Goal: Information Seeking & Learning: Learn about a topic

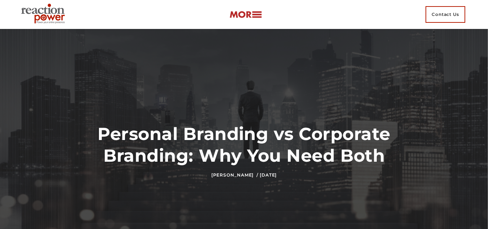
drag, startPoint x: 98, startPoint y: 133, endPoint x: 295, endPoint y: 177, distance: 201.5
click at [295, 177] on div "Personal Branding vs Corporate Branding: Why You Need Both [PERSON_NAME] / [DAT…" at bounding box center [243, 150] width 313 height 55
copy div "Personal Branding vs Corporate Branding: Why You Need Both [PERSON_NAME] / [DAT…"
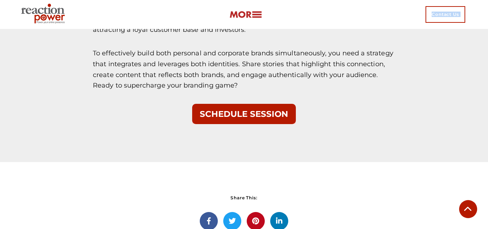
scroll to position [2492, 0]
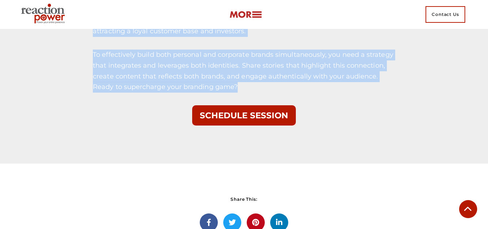
drag, startPoint x: 93, startPoint y: 121, endPoint x: 277, endPoint y: 98, distance: 184.9
copy div "27% lo ipsumdolor sitamet consecte adipisci el seddoei tem incidi utlaboreetd m…"
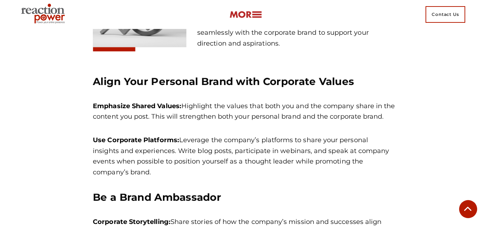
scroll to position [1697, 0]
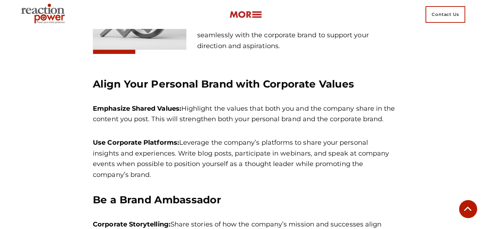
click at [375, 83] on h3 "Align Your Personal Brand with Corporate Values" at bounding box center [244, 83] width 302 height 13
click at [382, 141] on div "Align Your Personal Brand with Corporate Values Emphasize Shared Values: Highli…" at bounding box center [244, 194] width 302 height 234
click at [263, 145] on div "Align Your Personal Brand with Corporate Values Emphasize Shared Values: Highli…" at bounding box center [244, 194] width 302 height 234
click at [209, 125] on p "Emphasize Shared Values: Highlight the values that both you and the company sha…" at bounding box center [244, 113] width 302 height 21
click at [202, 115] on p "Emphasize Shared Values: Highlight the values that both you and the company sha…" at bounding box center [244, 113] width 302 height 21
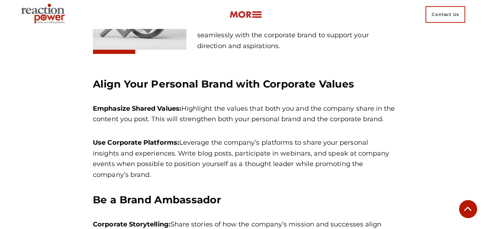
click at [360, 77] on h3 "Align Your Personal Brand with Corporate Values" at bounding box center [244, 83] width 302 height 13
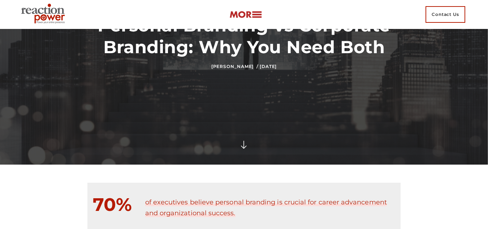
scroll to position [0, 0]
